Goal: Check status

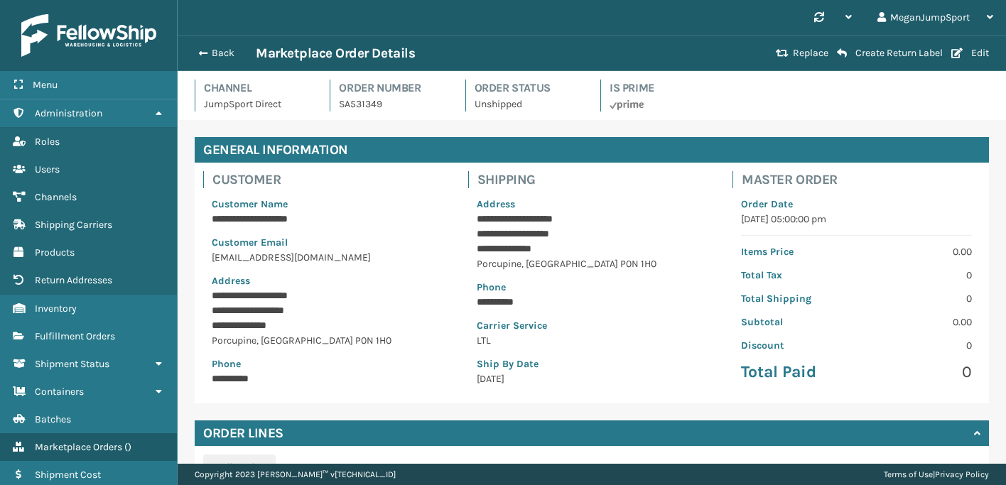
scroll to position [206, 0]
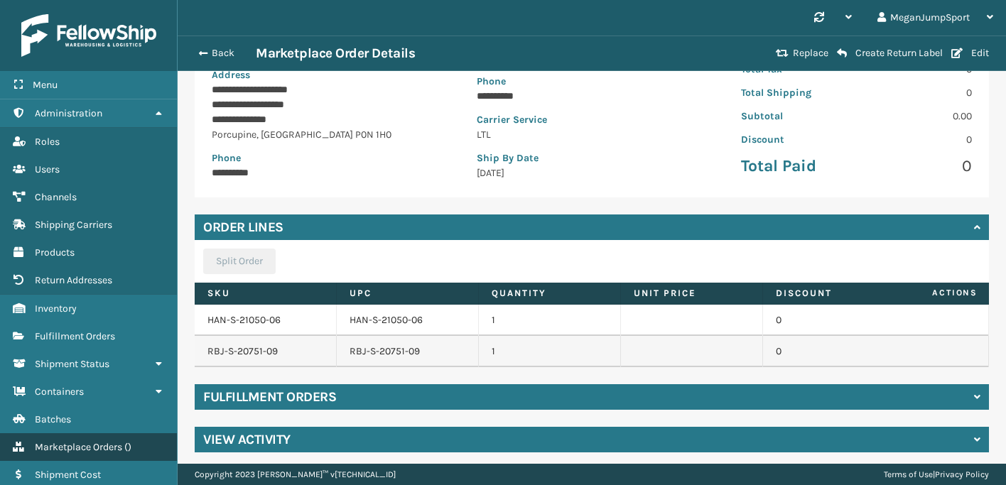
click at [98, 441] on span "Marketplace Orders" at bounding box center [78, 447] width 87 height 12
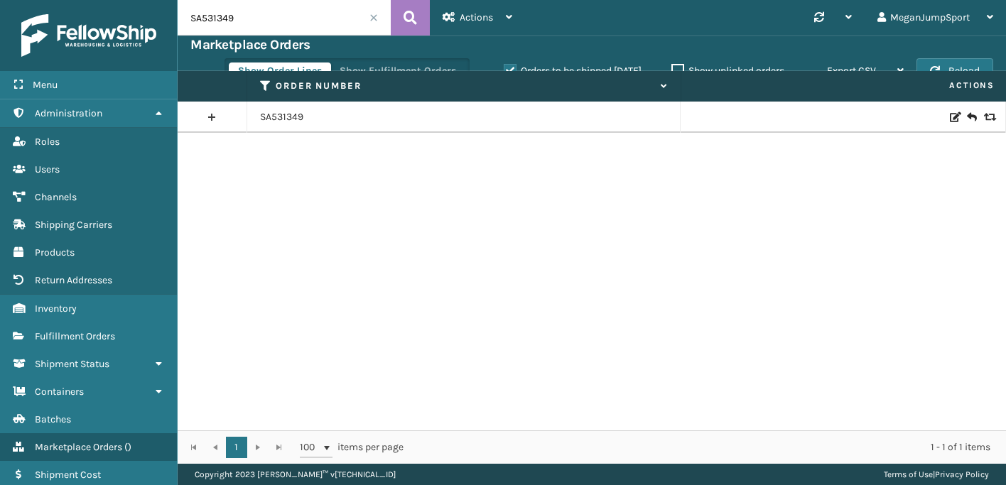
click at [372, 18] on span at bounding box center [373, 17] width 9 height 9
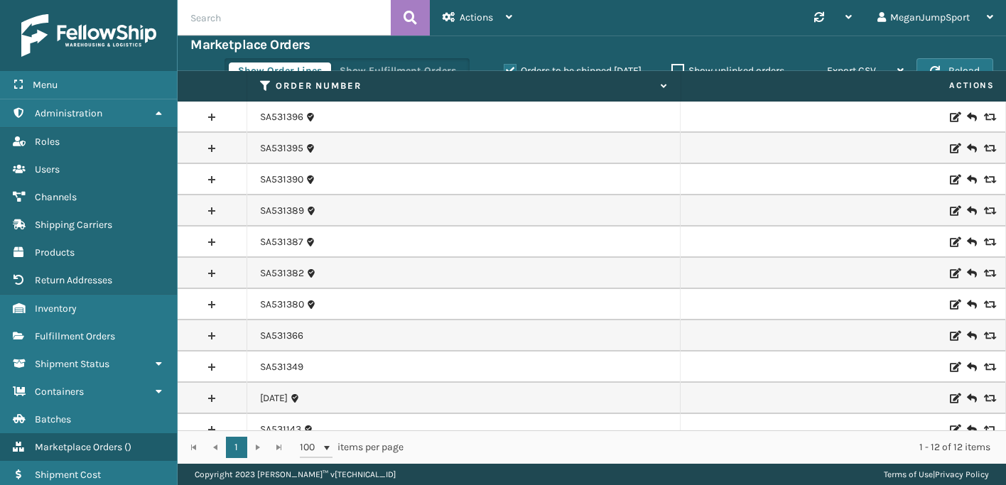
click at [290, 16] on input "text" at bounding box center [284, 18] width 213 height 36
paste input "SA530289"
type input "SA530289"
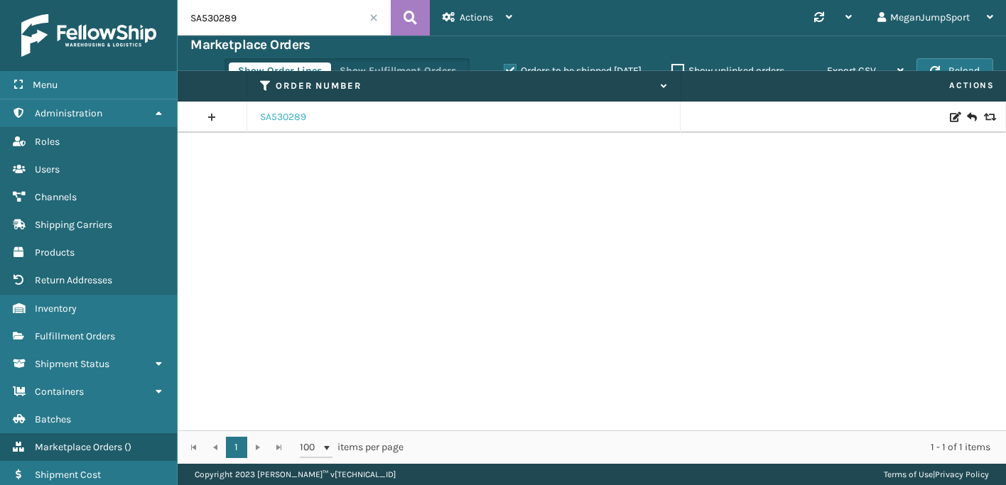
click at [289, 123] on link "SA530289" at bounding box center [283, 117] width 46 height 14
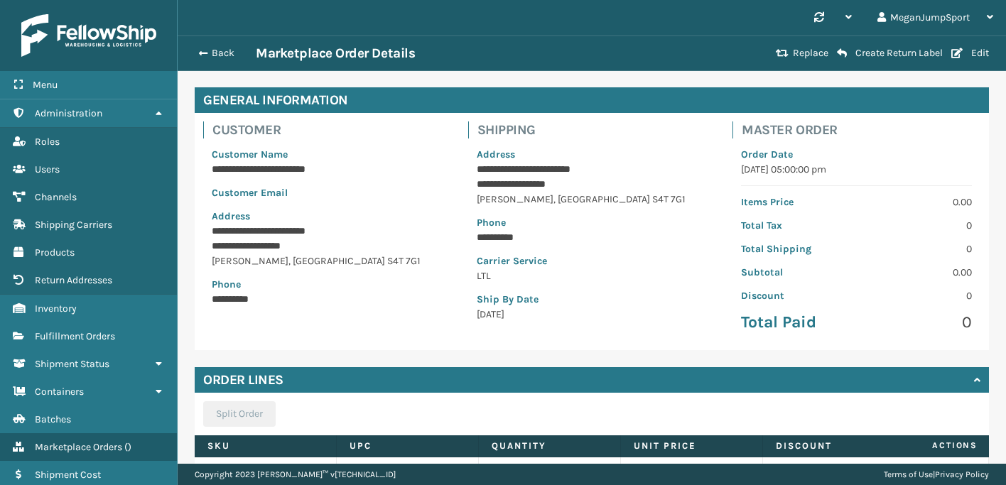
scroll to position [177, 0]
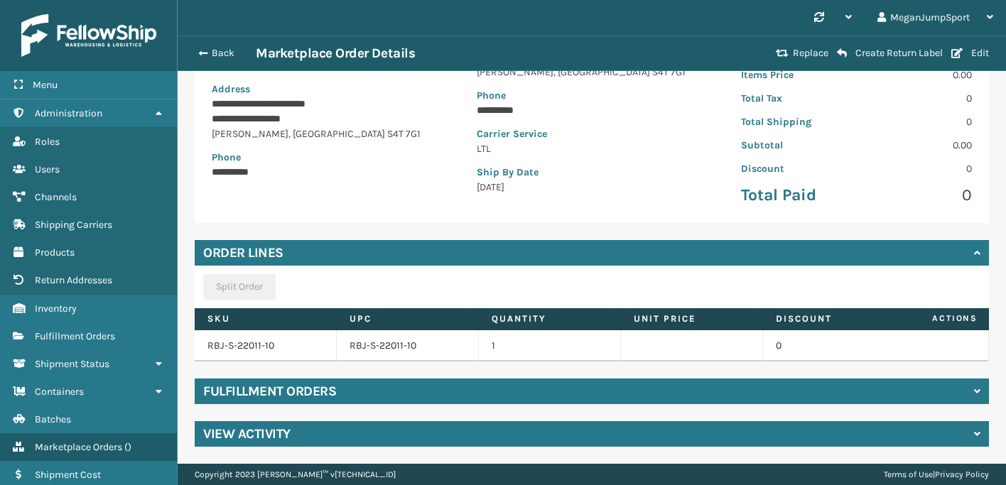
click at [383, 396] on div "Fulfillment Orders" at bounding box center [592, 392] width 794 height 26
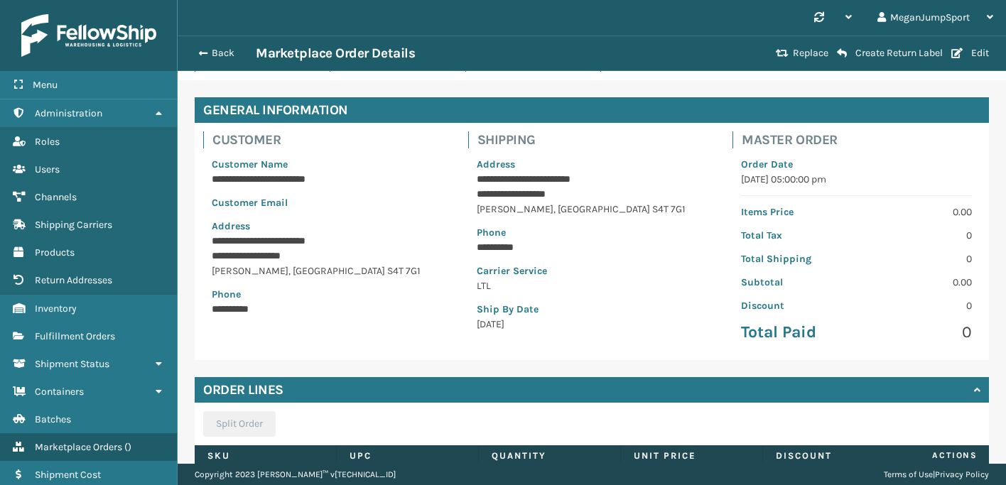
scroll to position [0, 0]
